Goal: Obtain resource: Download file/media

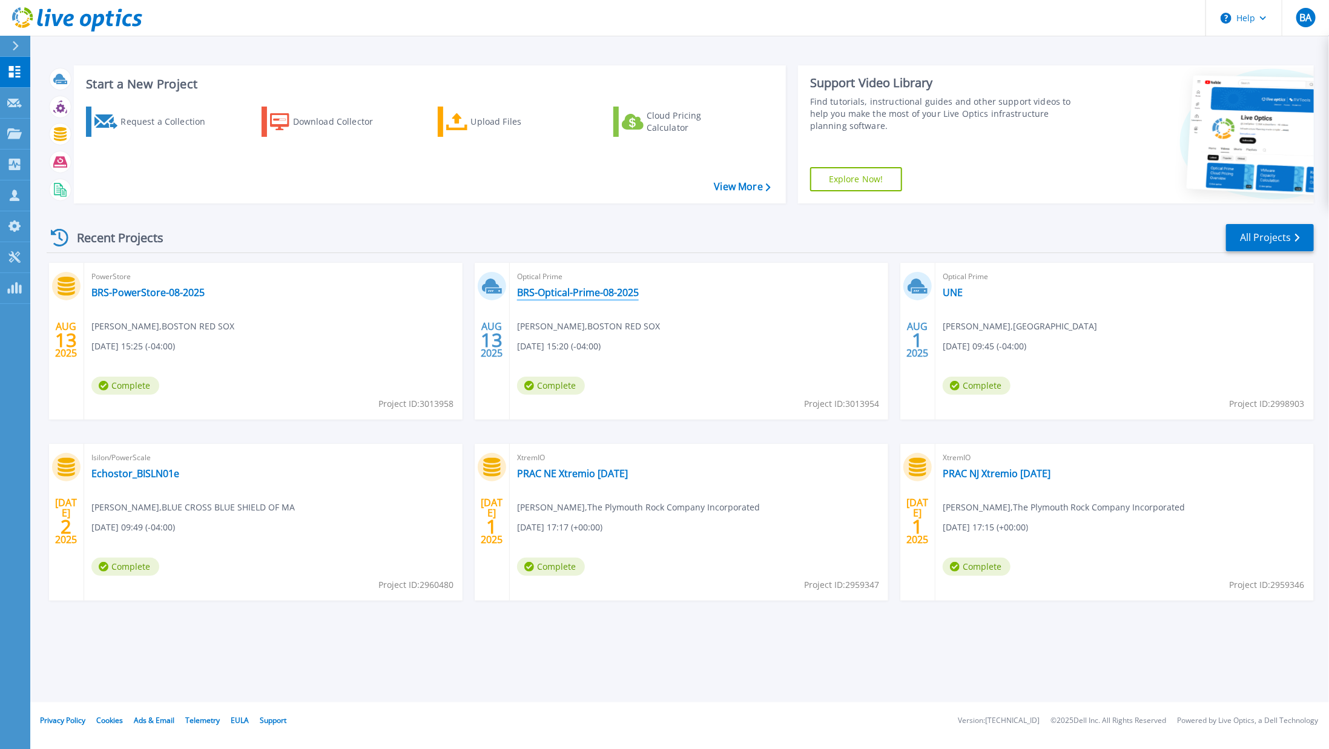
click at [579, 294] on link "BRS-Optical-Prime-08-2025" at bounding box center [578, 292] width 122 height 12
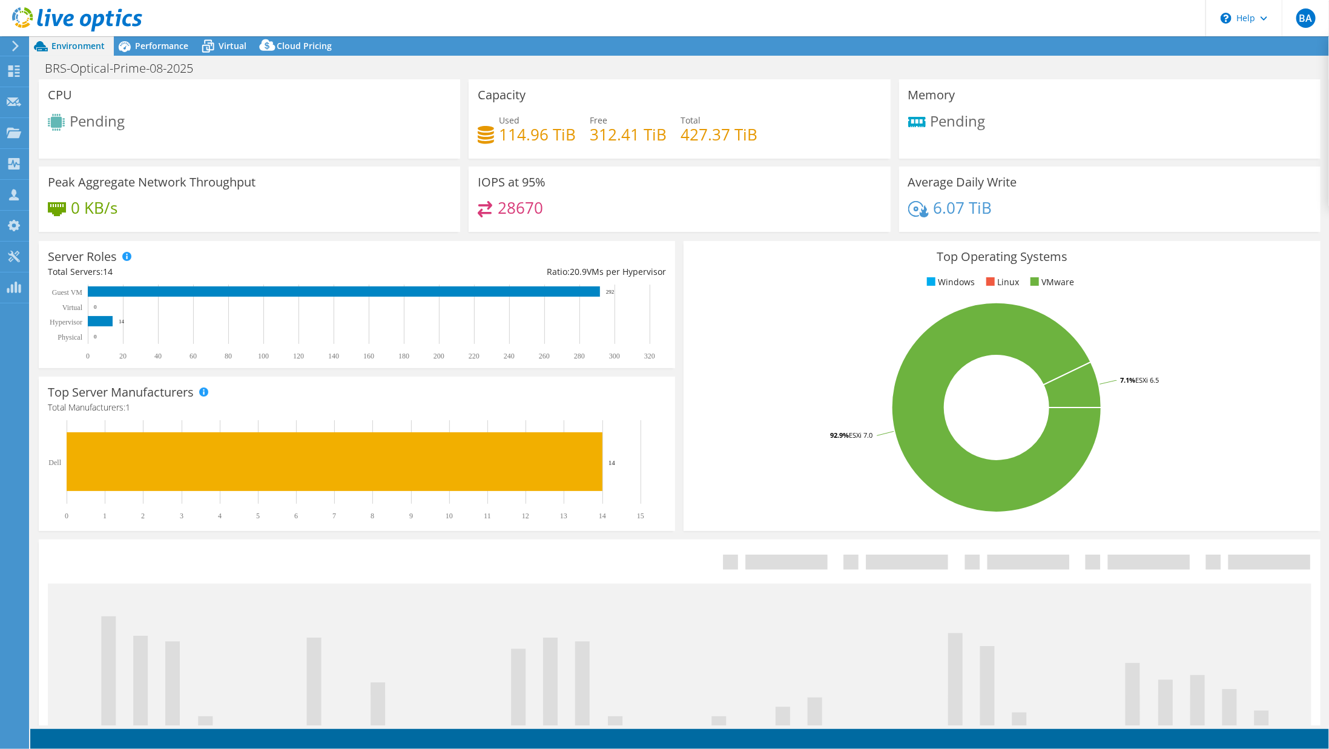
select select "USD"
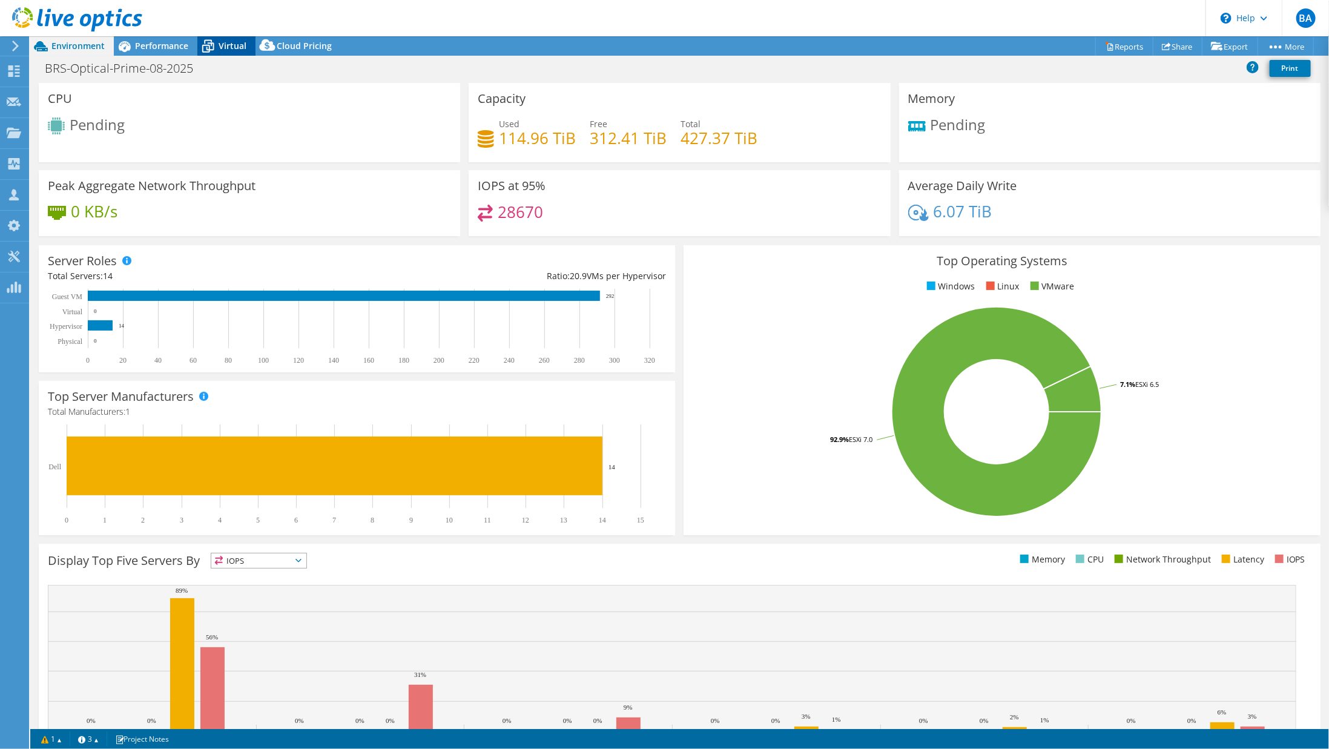
click at [217, 50] on icon at bounding box center [207, 46] width 21 height 21
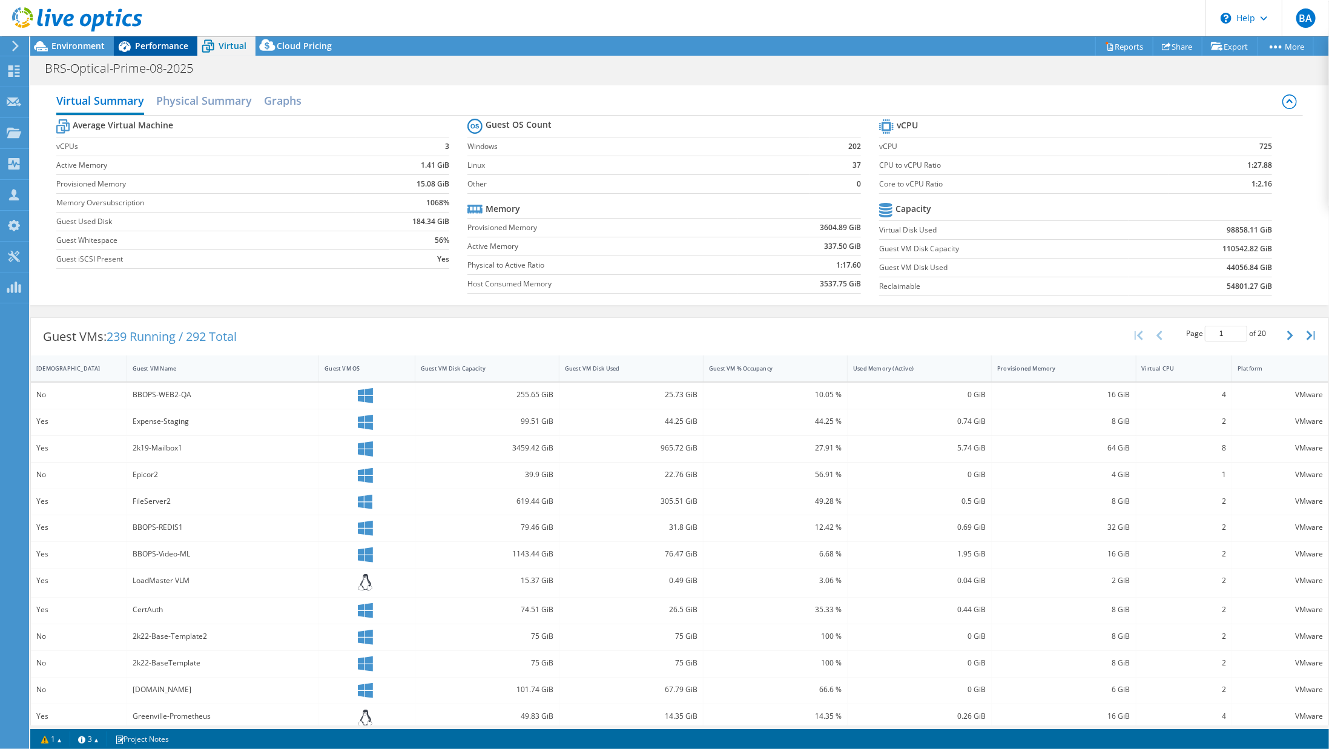
click at [187, 49] on span "Performance" at bounding box center [161, 46] width 53 height 12
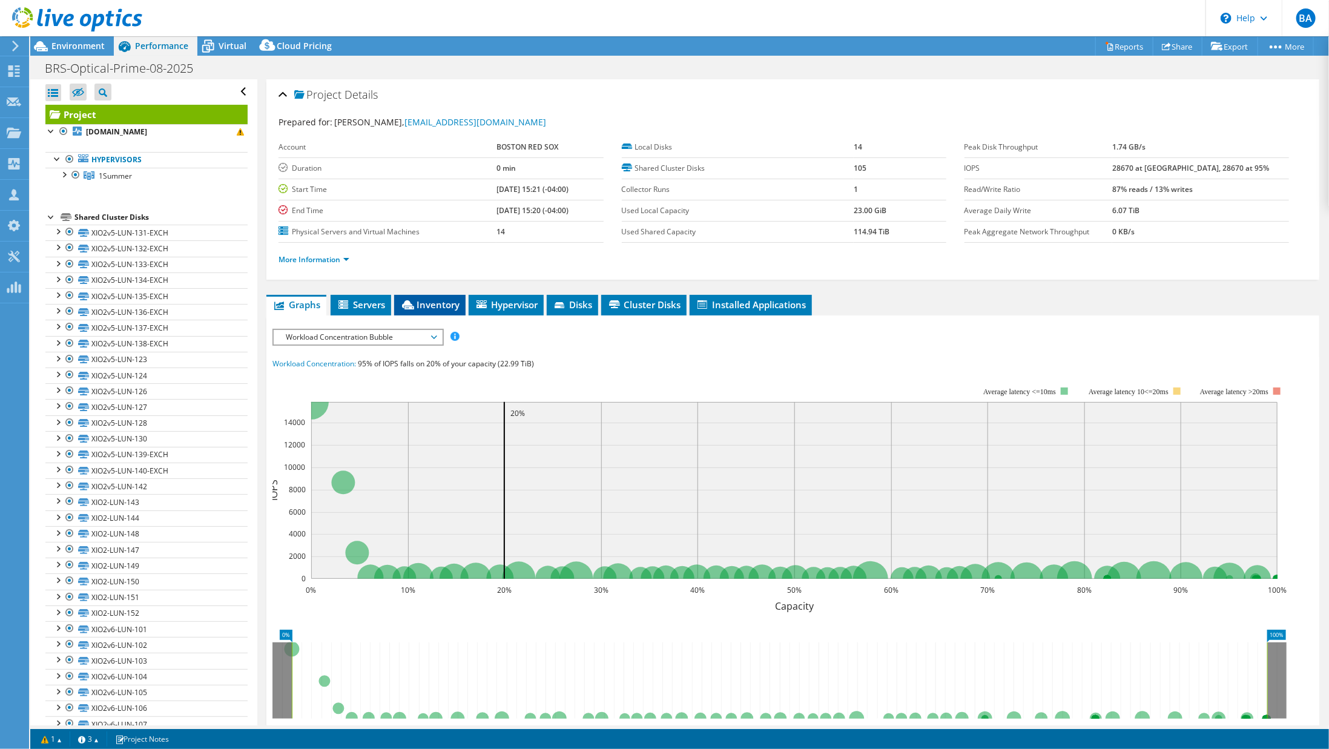
click at [431, 302] on span "Inventory" at bounding box center [429, 305] width 59 height 12
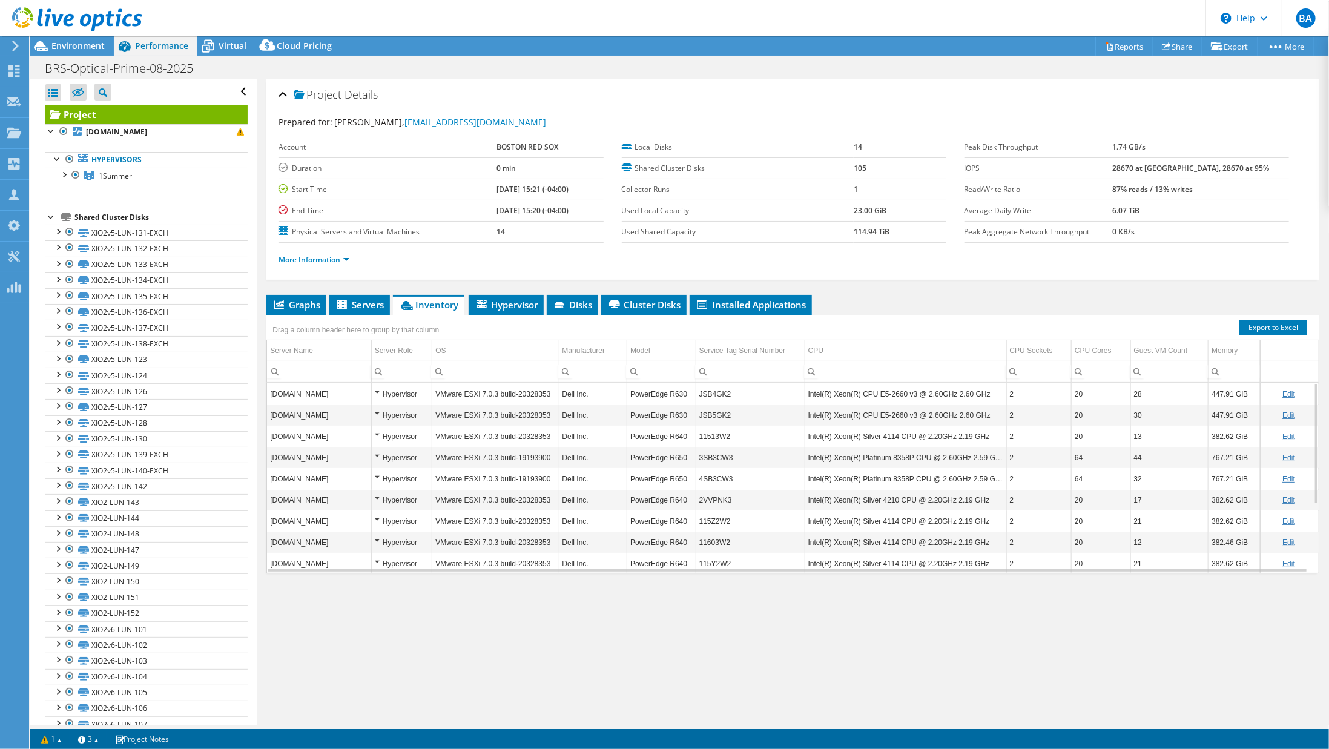
click at [708, 455] on td "3SB3CW3" at bounding box center [750, 457] width 109 height 21
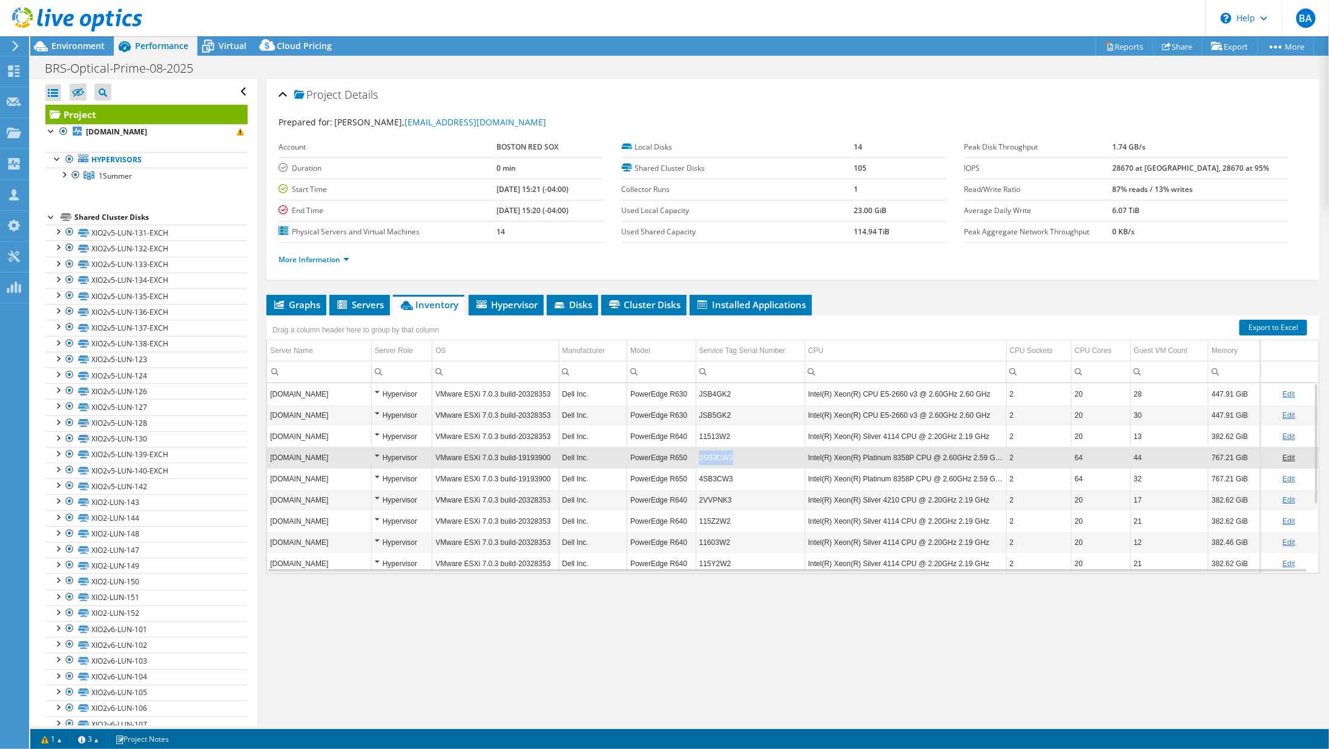
drag, startPoint x: 733, startPoint y: 455, endPoint x: 698, endPoint y: 455, distance: 35.1
click at [698, 455] on td "3SB3CW3" at bounding box center [750, 457] width 109 height 21
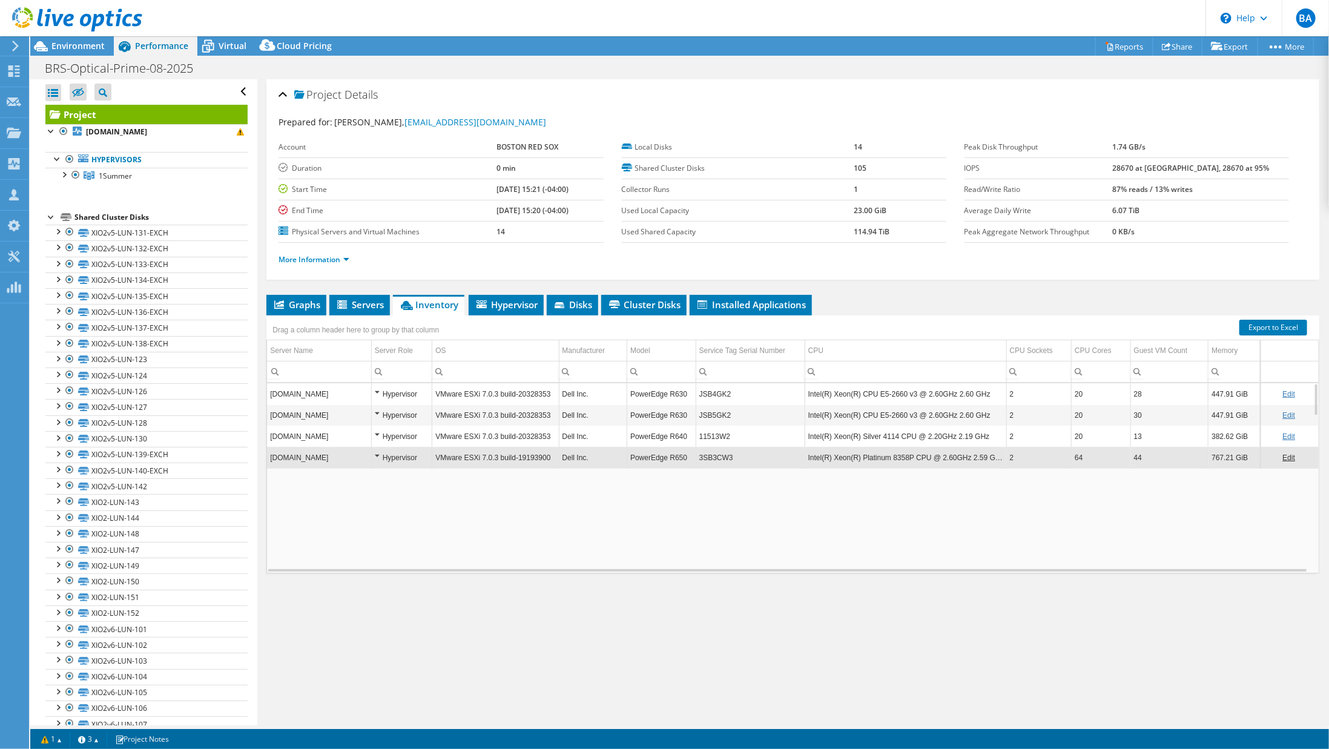
copy td "3SB3CW3"
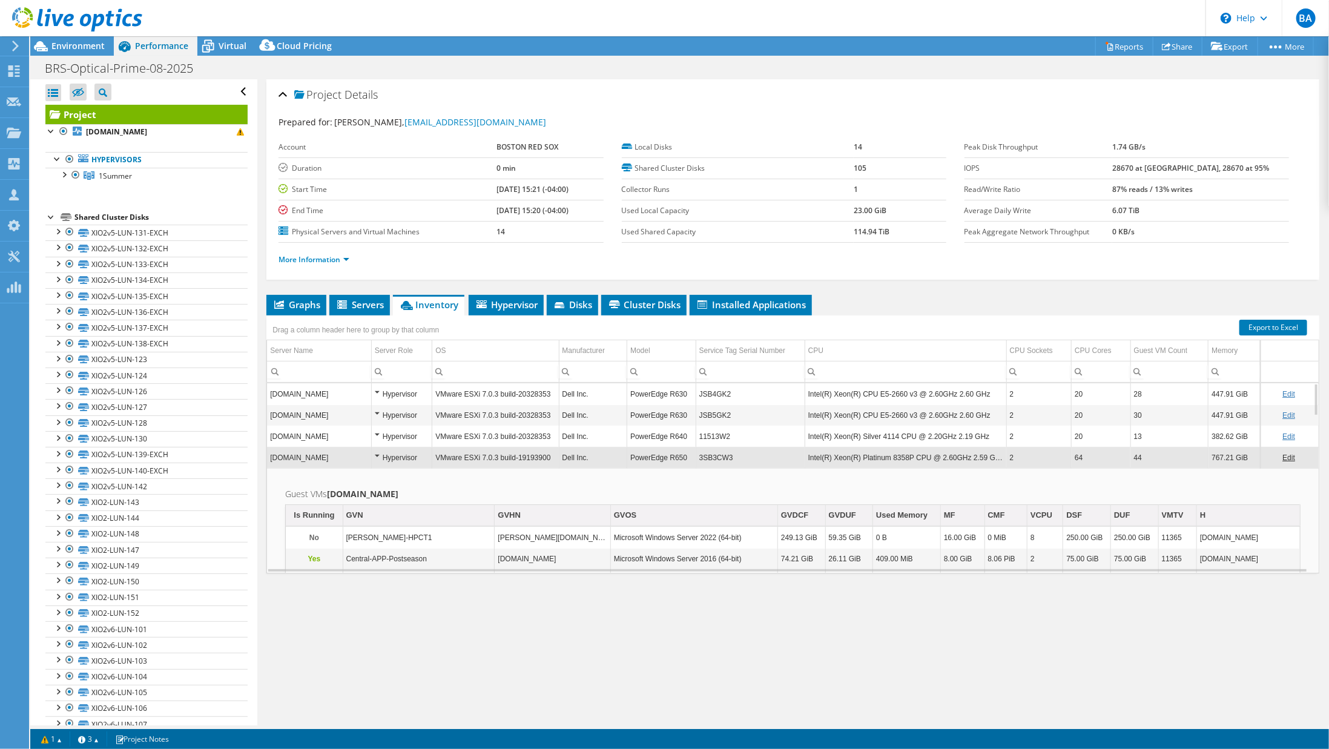
click at [1282, 432] on link "Edit" at bounding box center [1288, 436] width 13 height 8
click at [1290, 432] on link "Cancel" at bounding box center [1298, 436] width 22 height 8
drag, startPoint x: 736, startPoint y: 458, endPoint x: 694, endPoint y: 455, distance: 42.5
click at [696, 455] on td "3SB3CW3" at bounding box center [750, 457] width 109 height 21
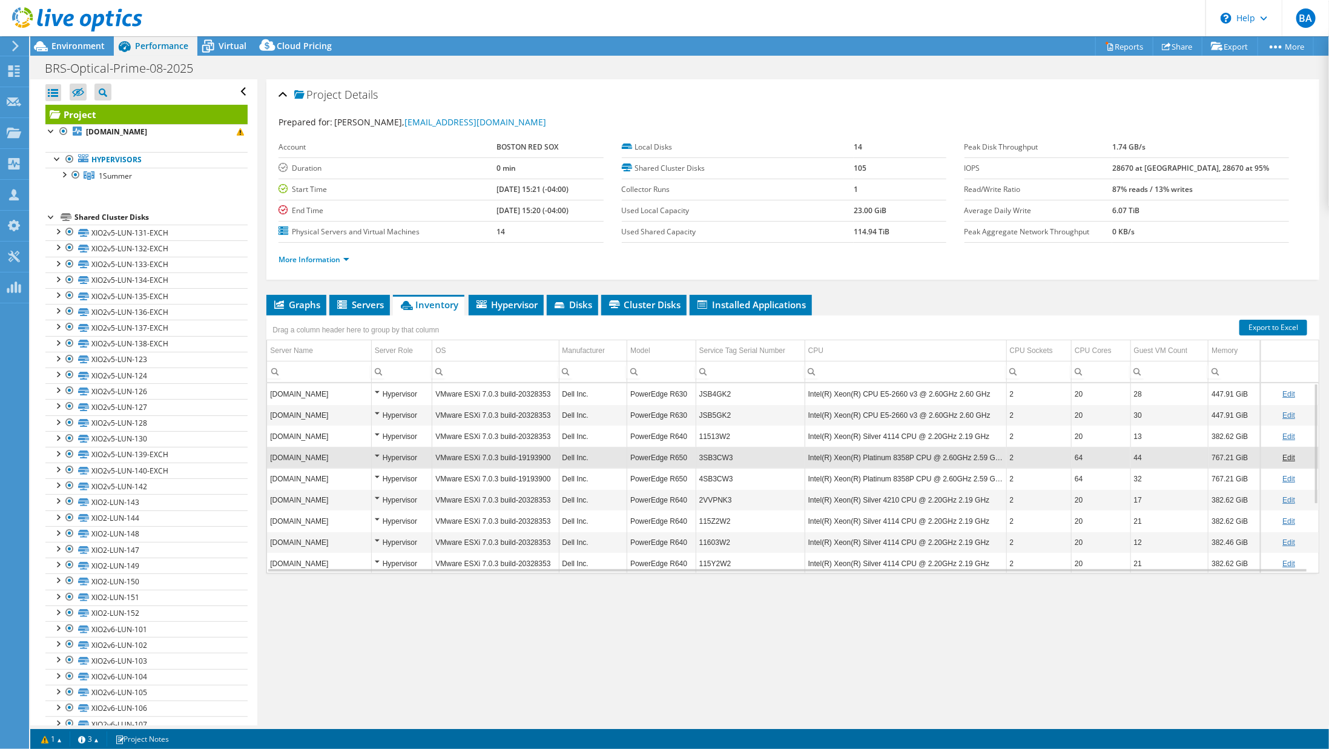
click at [713, 452] on td "3SB3CW3" at bounding box center [750, 457] width 109 height 21
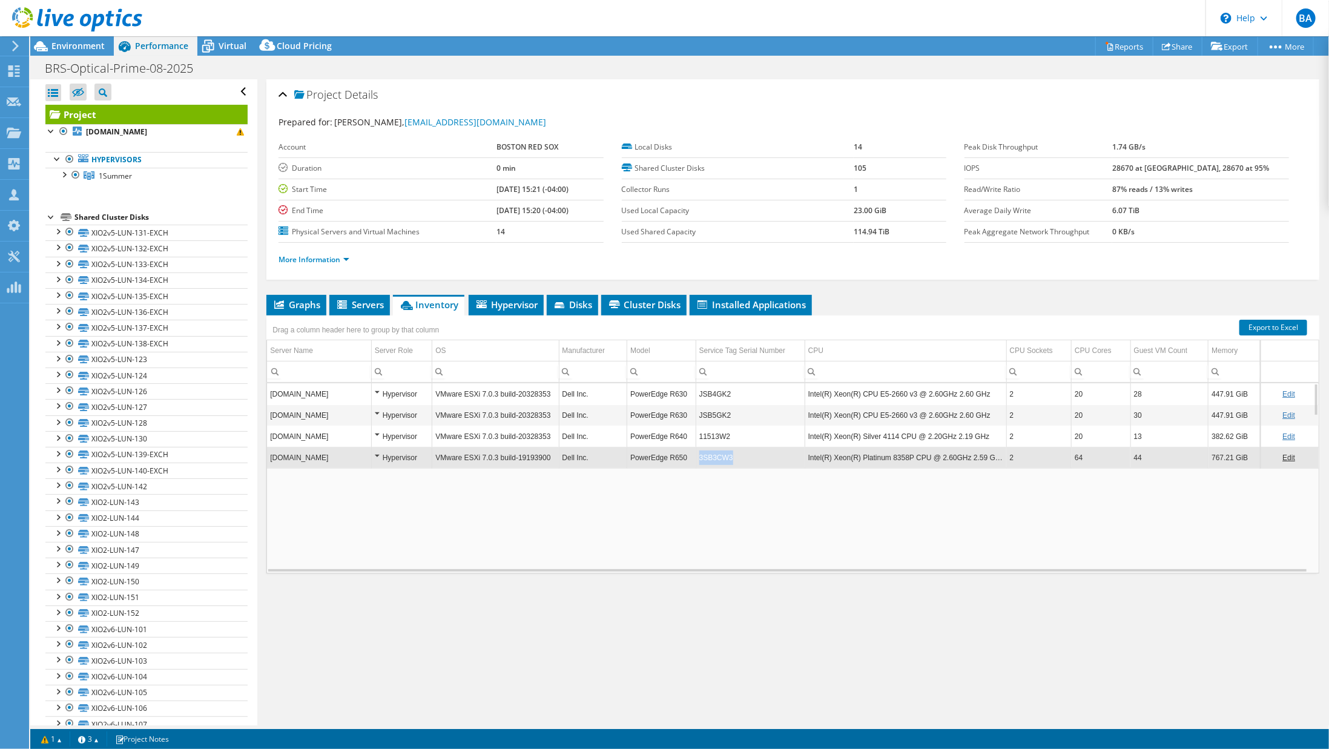
click at [713, 452] on td "3SB3CW3" at bounding box center [750, 457] width 109 height 21
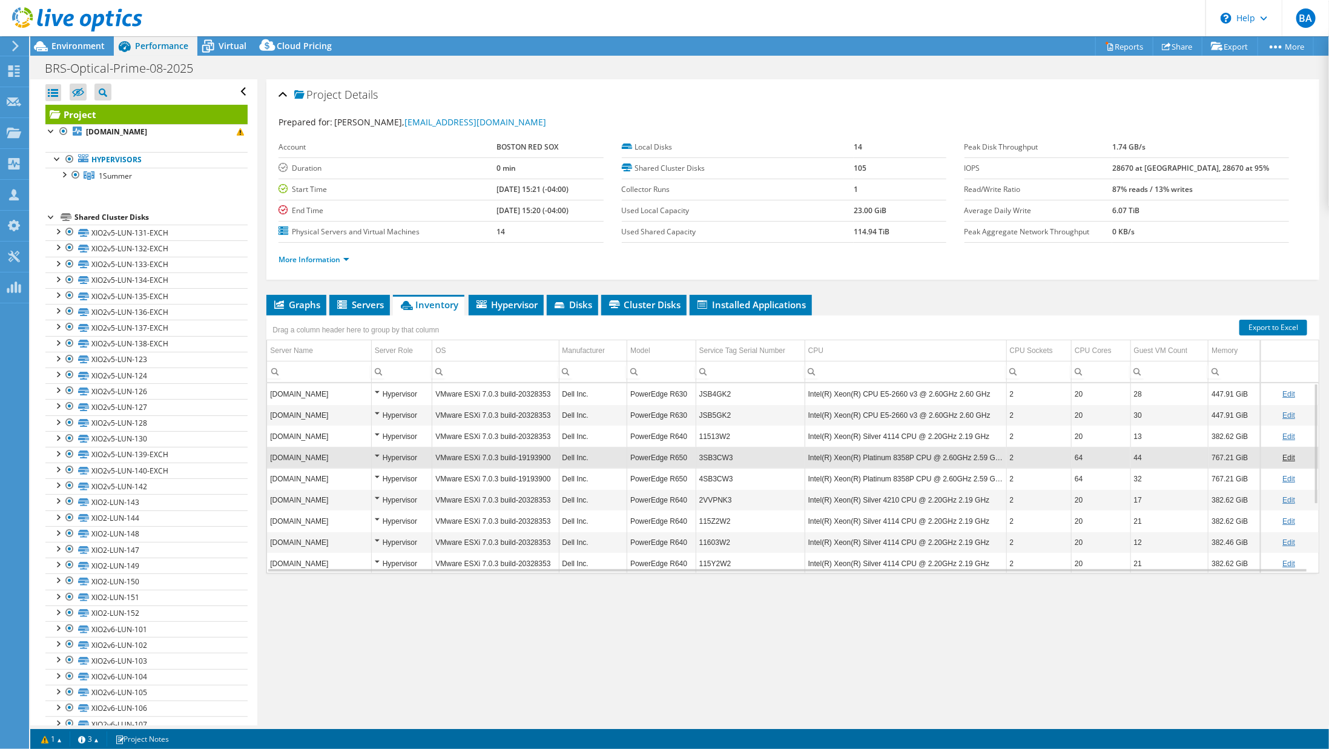
click at [723, 452] on td "3SB3CW3" at bounding box center [750, 457] width 109 height 21
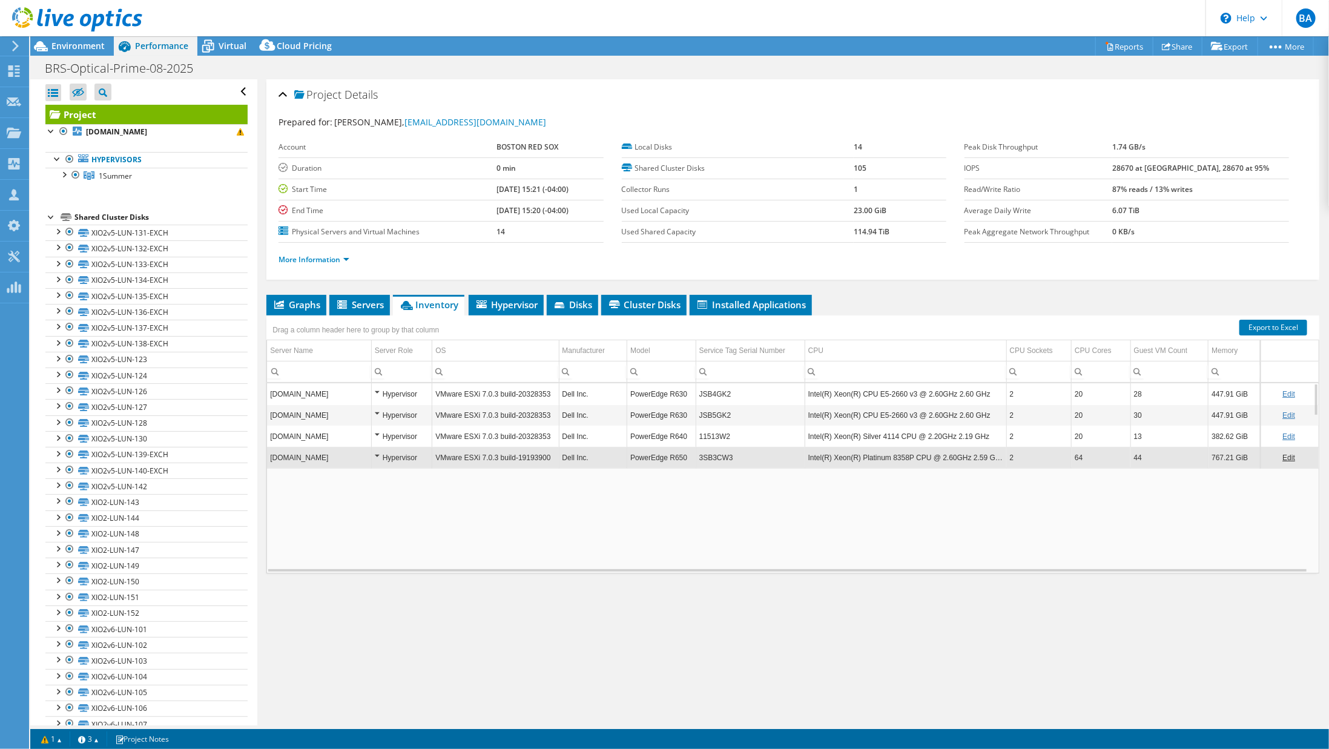
click at [723, 452] on td "3SB3CW3" at bounding box center [750, 457] width 109 height 21
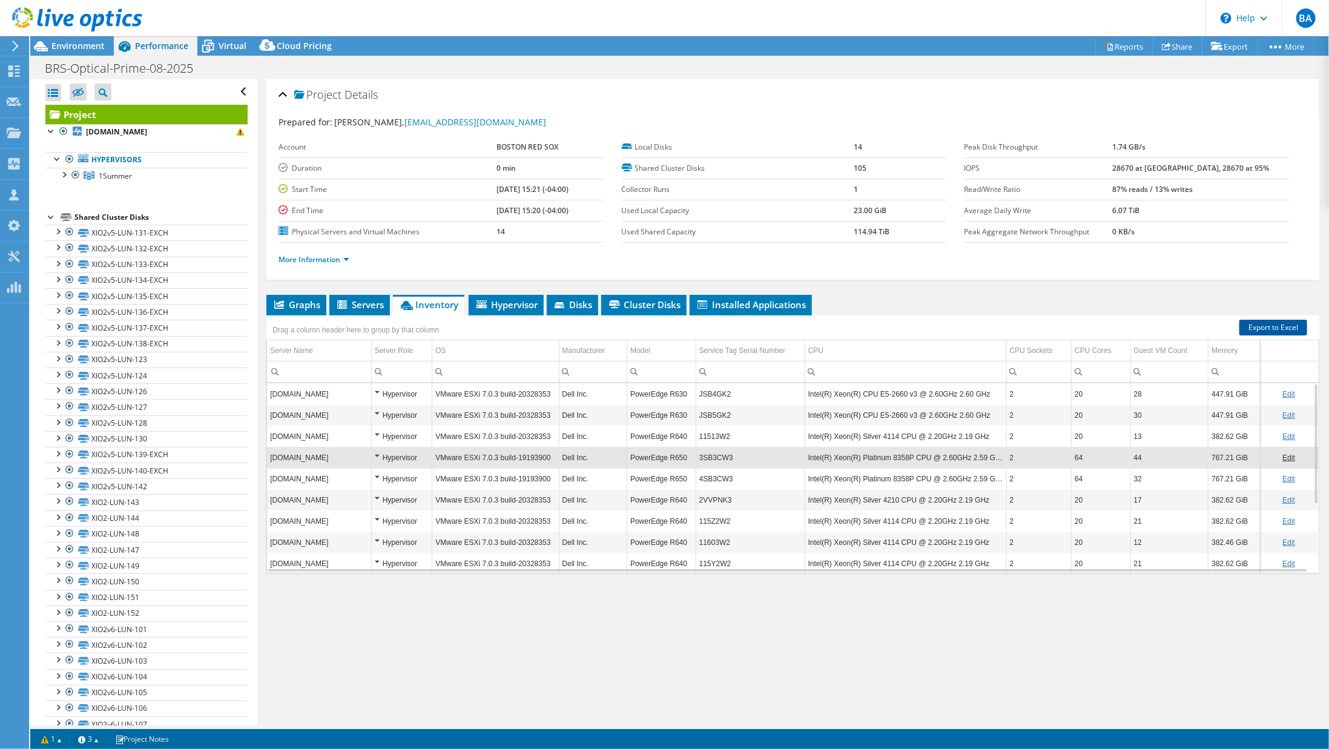
click at [1258, 326] on link "Export to Excel" at bounding box center [1273, 328] width 68 height 16
